Goal: Information Seeking & Learning: Learn about a topic

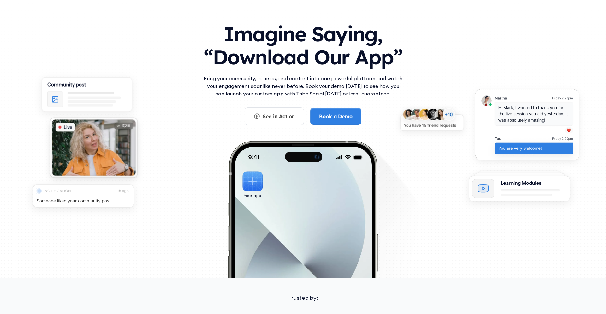
scroll to position [26, 0]
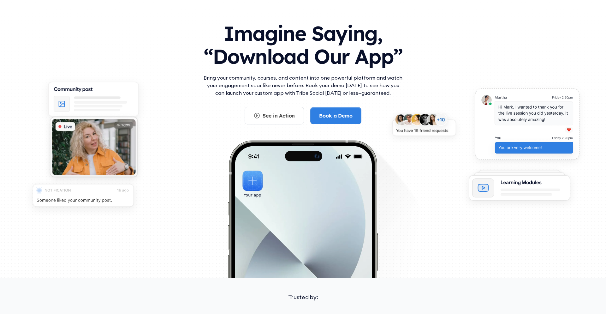
click at [502, 147] on img at bounding box center [527, 126] width 121 height 88
click at [314, 82] on p "Bring your community, courses, and content into one powerful platform and watch…" at bounding box center [303, 85] width 202 height 23
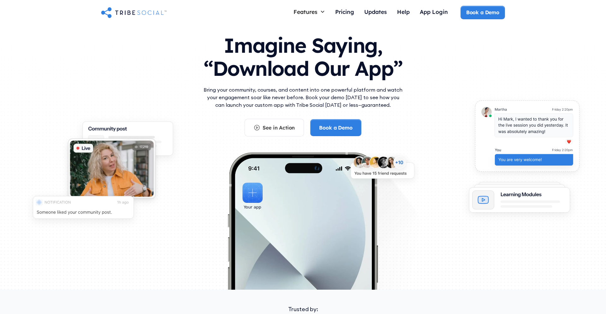
scroll to position [11, 0]
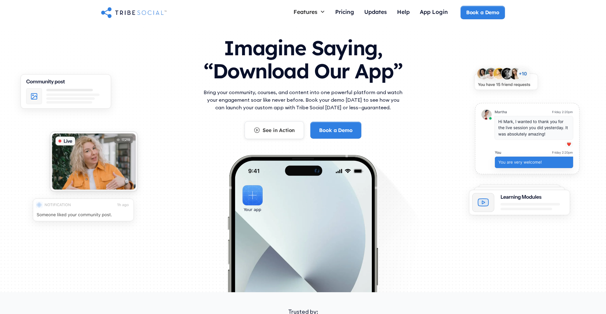
click at [292, 132] on div "See in Action" at bounding box center [279, 130] width 32 height 7
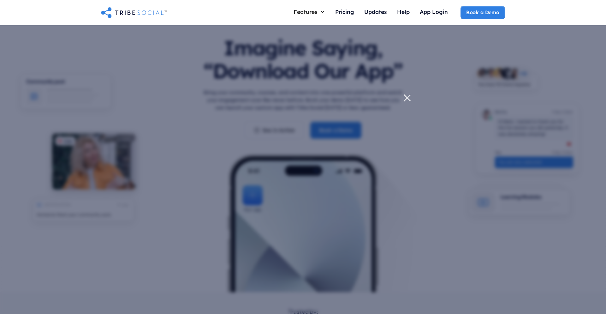
click at [464, 199] on div at bounding box center [303, 157] width 606 height 314
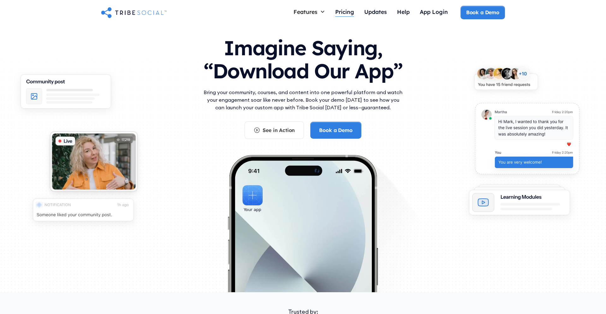
click at [346, 11] on div "Pricing" at bounding box center [344, 11] width 19 height 7
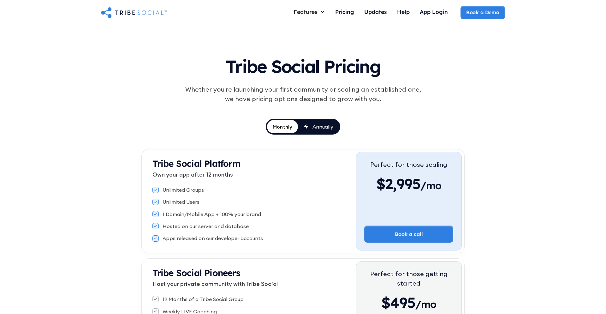
click at [334, 129] on link "Annually" at bounding box center [318, 126] width 41 height 13
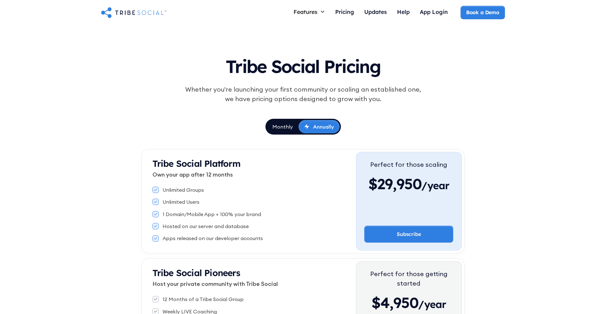
click at [289, 128] on div "Monthly" at bounding box center [283, 126] width 21 height 7
